Goal: Navigation & Orientation: Find specific page/section

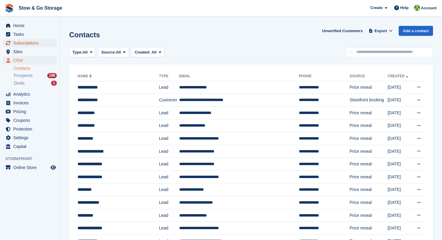
click at [25, 47] on span "Subscriptions" at bounding box center [31, 43] width 36 height 8
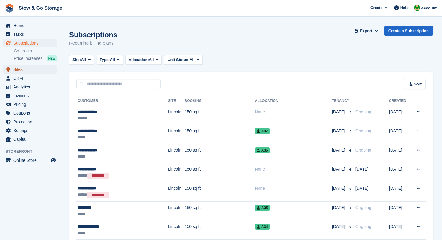
click at [22, 69] on span "Sites" at bounding box center [31, 69] width 36 height 8
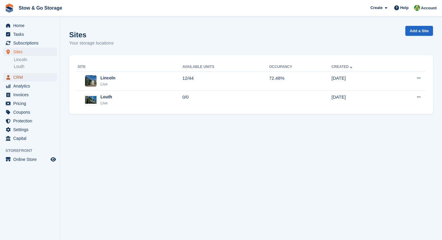
click at [24, 77] on span "CRM" at bounding box center [31, 77] width 36 height 8
